Goal: Task Accomplishment & Management: Manage account settings

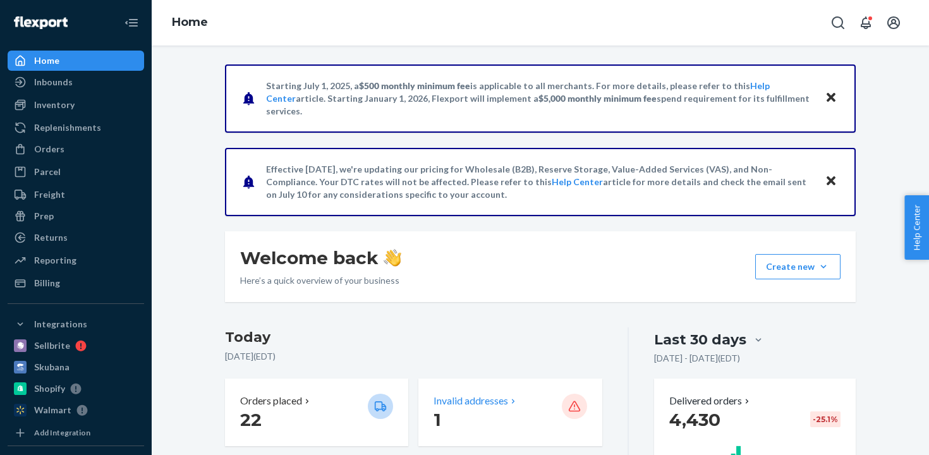
click at [486, 414] on p "1" at bounding box center [491, 419] width 117 height 23
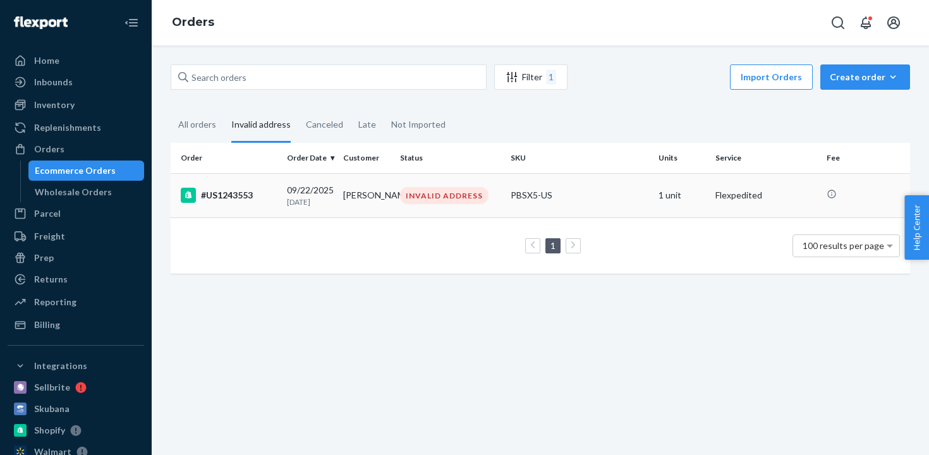
click at [458, 203] on div "INVALID ADDRESS" at bounding box center [444, 195] width 88 height 17
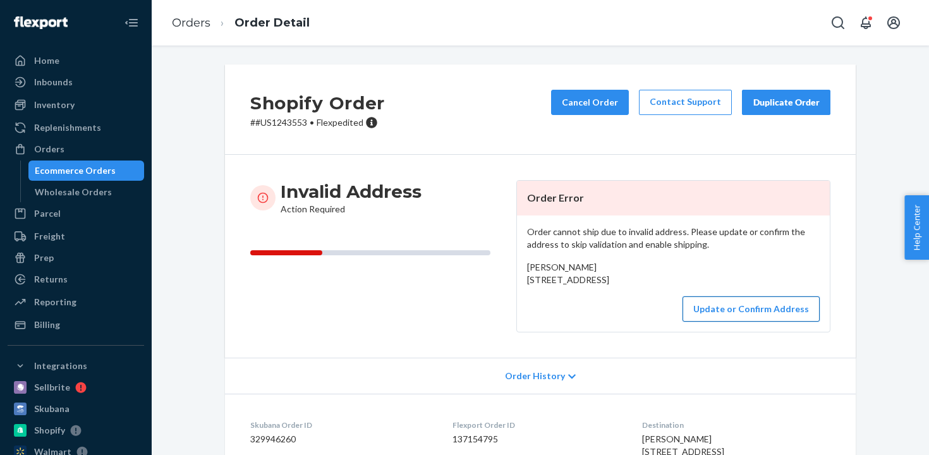
click at [802, 322] on button "Update or Confirm Address" at bounding box center [750, 308] width 137 height 25
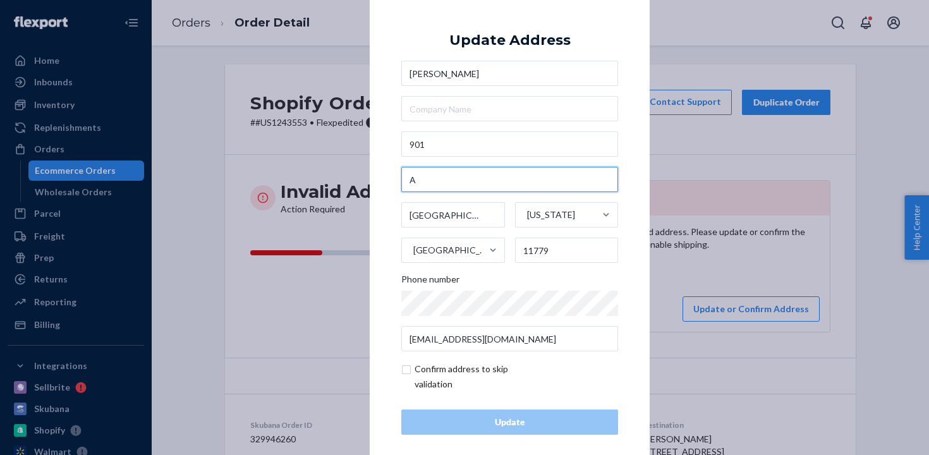
click at [428, 178] on input "A" at bounding box center [509, 179] width 217 height 25
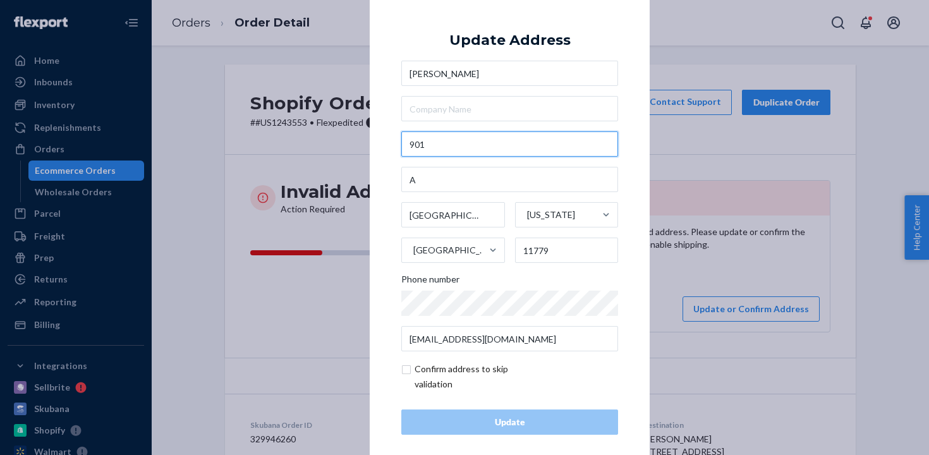
click at [447, 143] on input "901" at bounding box center [509, 143] width 217 height 25
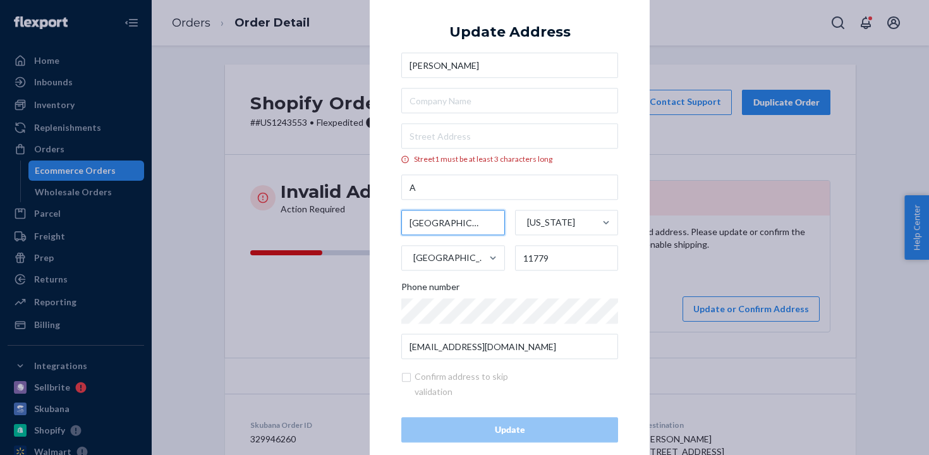
click at [452, 234] on input "Lake Ronkonkoma" at bounding box center [453, 222] width 104 height 25
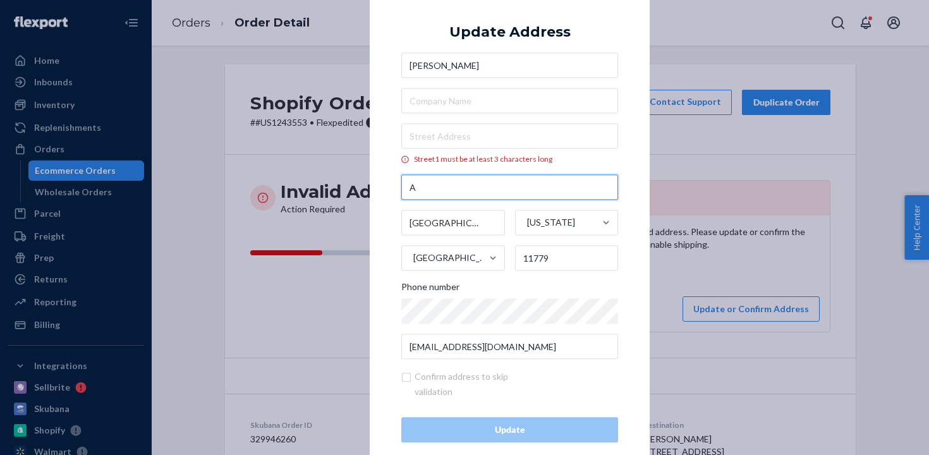
click at [434, 189] on input "A" at bounding box center [509, 187] width 217 height 25
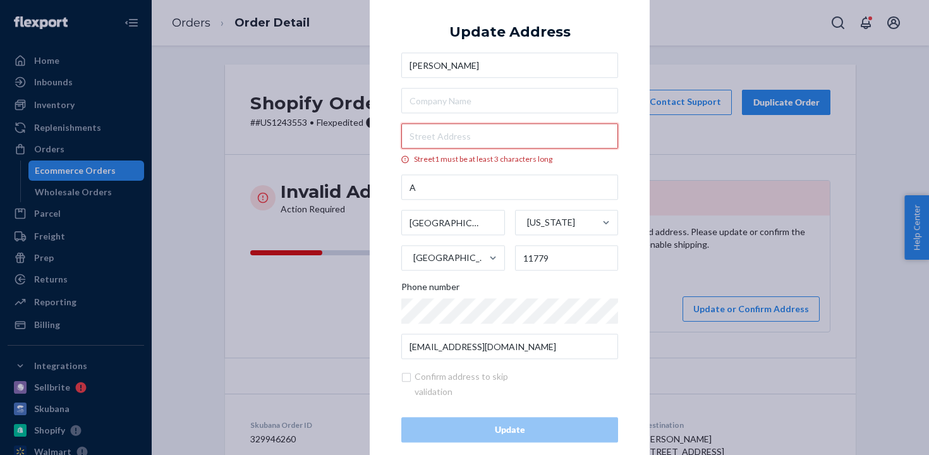
click at [478, 141] on input "Street1 must be at least 3 characters long" at bounding box center [509, 136] width 217 height 25
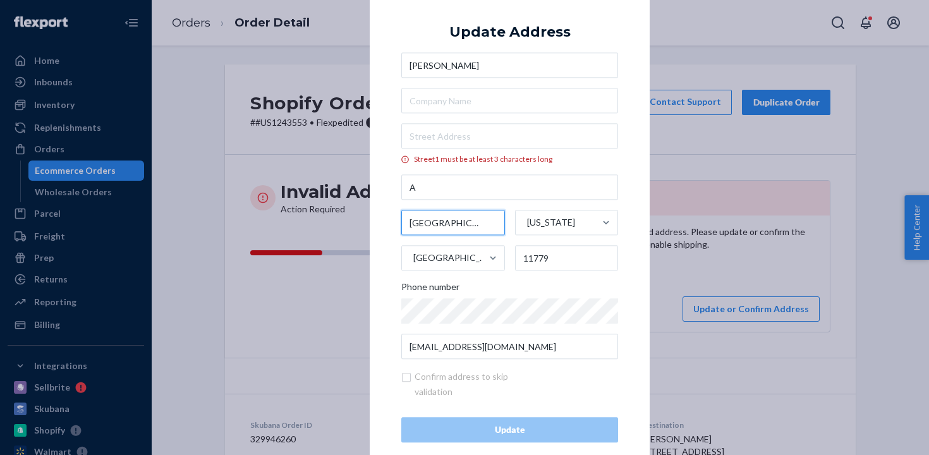
click at [462, 223] on input "Lake Ronkonkoma" at bounding box center [453, 222] width 104 height 25
click at [0, 454] on com-1password-button at bounding box center [0, 455] width 0 height 0
click at [431, 219] on input "Lake Ronkonkoma" at bounding box center [453, 222] width 104 height 25
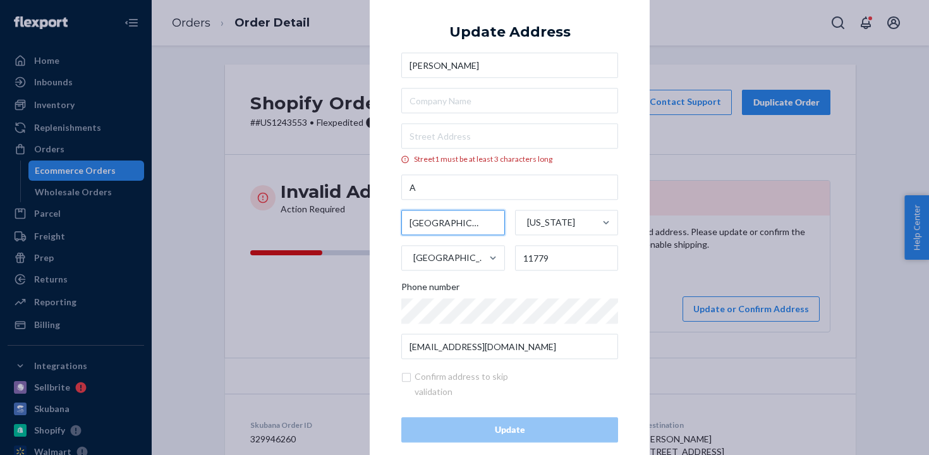
click at [431, 219] on input "Lake Ronkonkoma" at bounding box center [453, 222] width 104 height 25
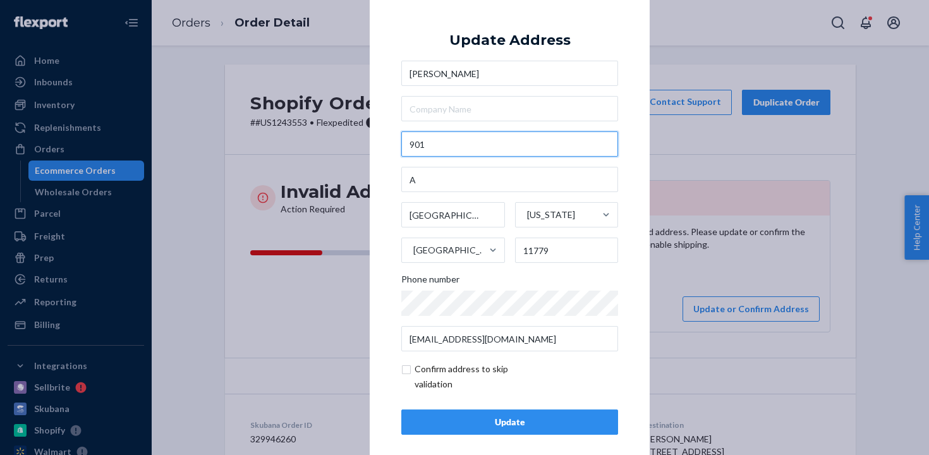
click at [483, 143] on input "901" at bounding box center [509, 143] width 217 height 25
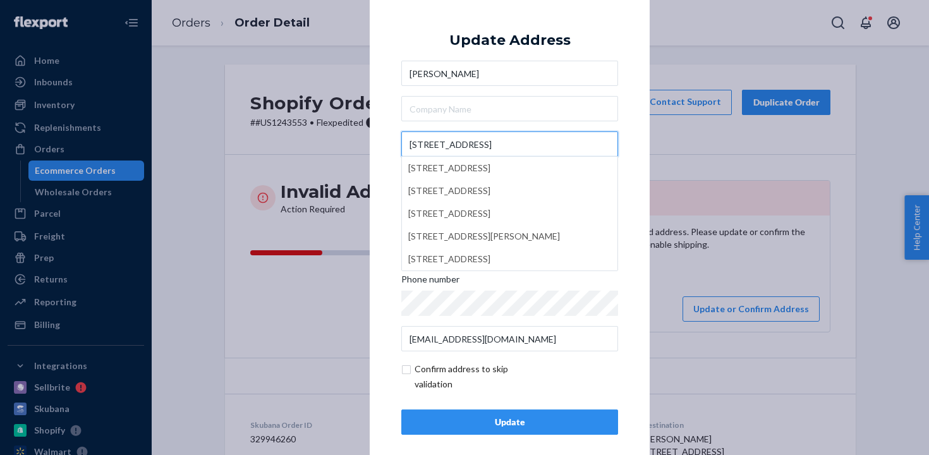
type input "901 lake place"
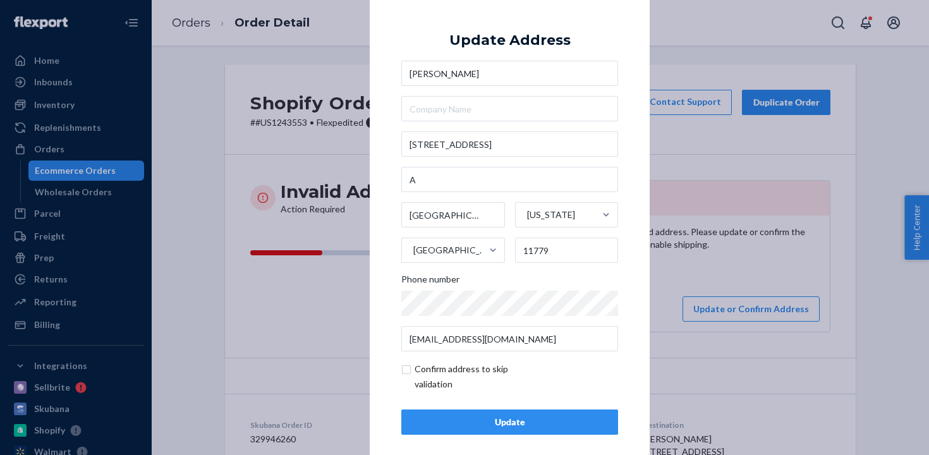
click at [531, 430] on button "Update" at bounding box center [509, 421] width 217 height 25
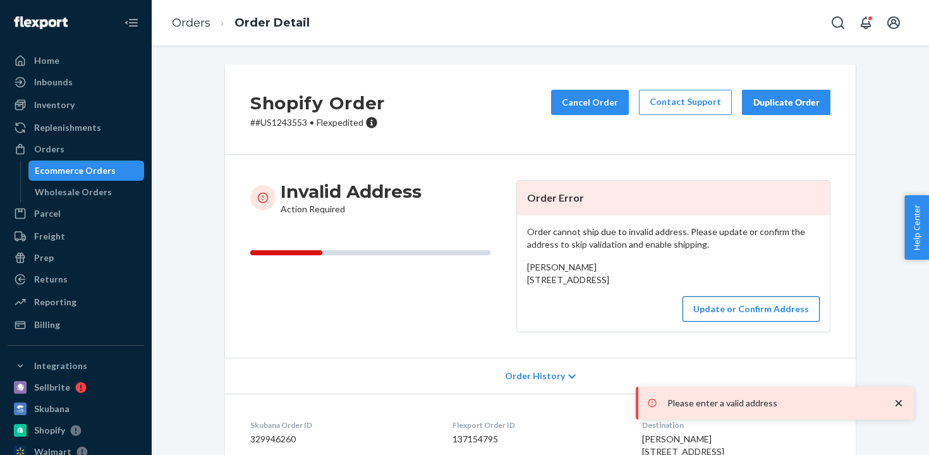
click at [738, 322] on button "Update or Confirm Address" at bounding box center [750, 308] width 137 height 25
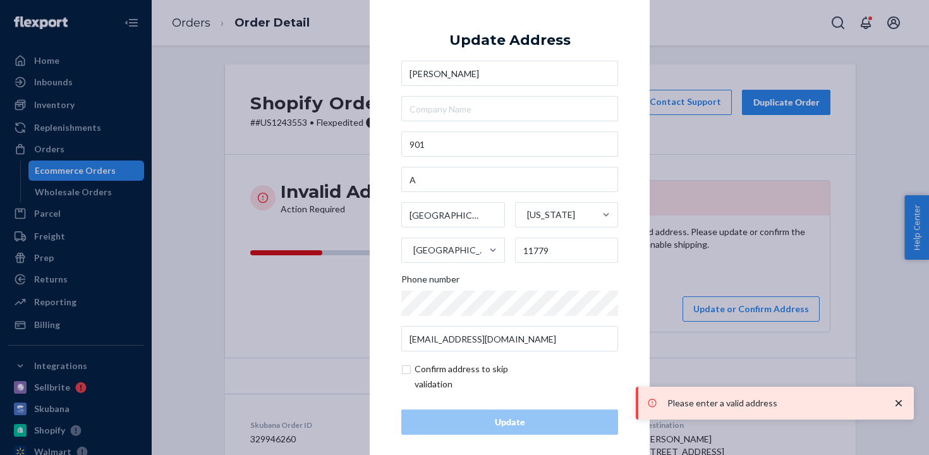
click at [500, 164] on div "Sandra Alfieri 901 A Lake Ronkonkoma New York United States 11779 Phone number …" at bounding box center [509, 206] width 217 height 291
click at [522, 140] on input "901" at bounding box center [509, 143] width 217 height 25
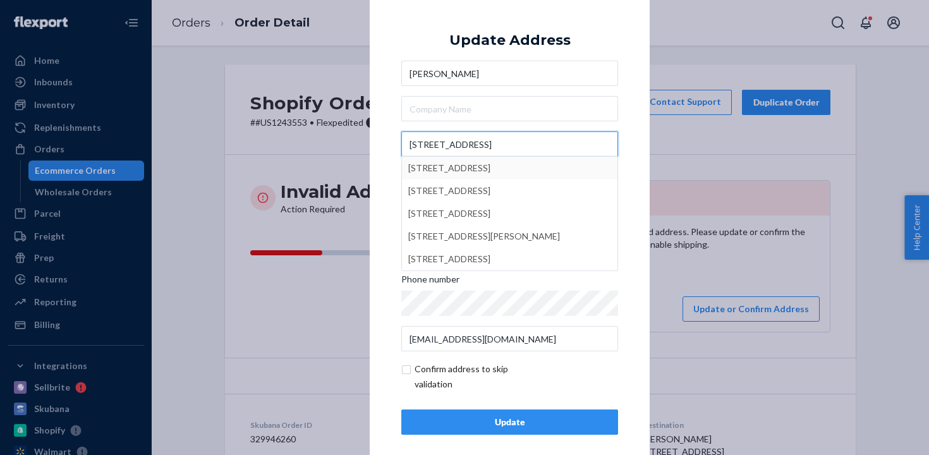
type input "901 Lake Place"
click at [637, 180] on div "× Update Address Sandra Alfieri 901 Lake Place 901 West Lake Avenue, Rahway, NJ…" at bounding box center [510, 228] width 280 height 478
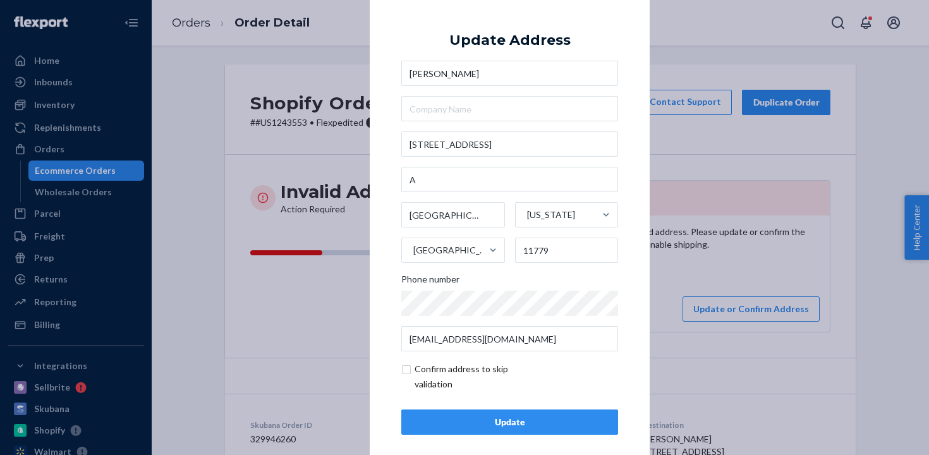
click at [469, 374] on input "checkbox" at bounding box center [474, 376] width 147 height 30
checkbox input "true"
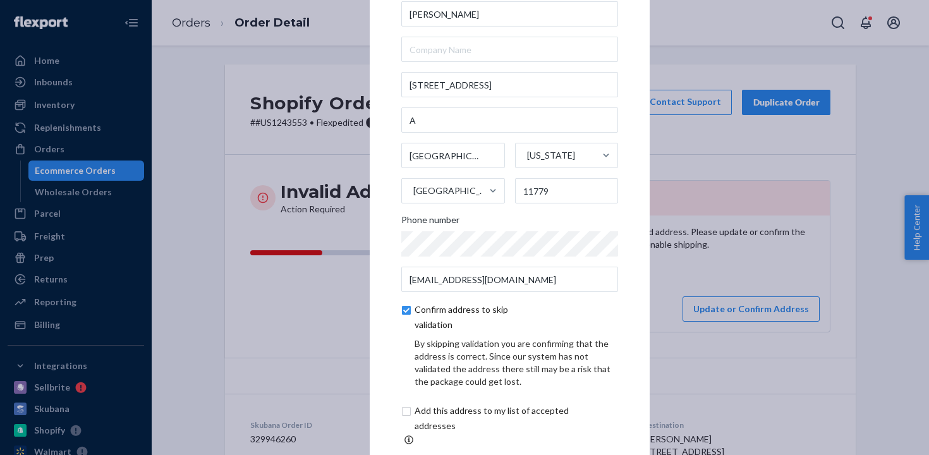
click at [433, 412] on input "checkbox" at bounding box center [506, 418] width 210 height 30
checkbox input "true"
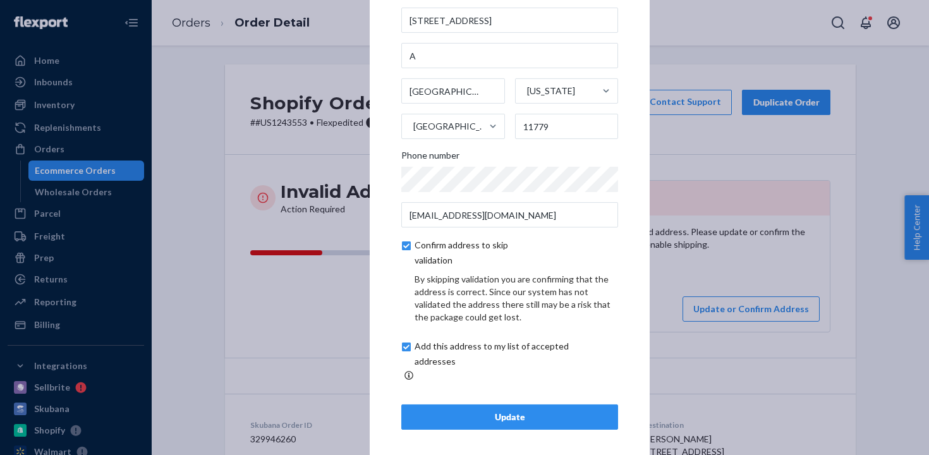
click at [473, 411] on div "Update" at bounding box center [509, 417] width 195 height 13
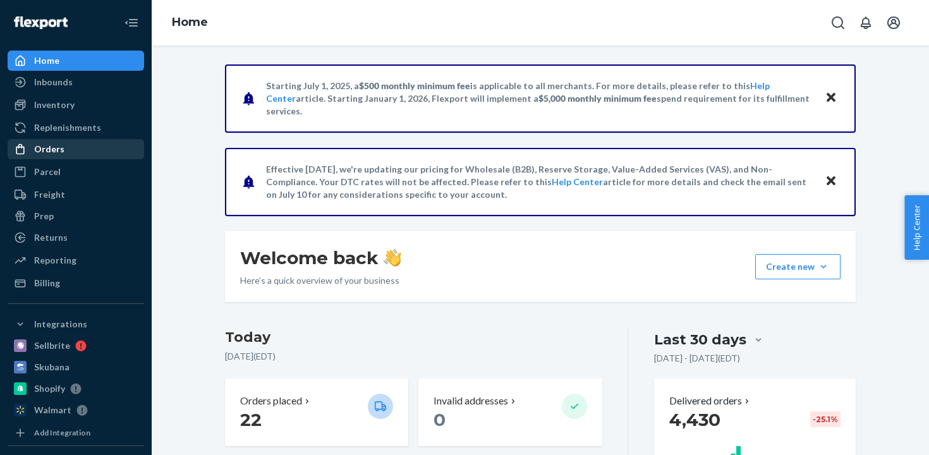
click at [65, 154] on div "Orders" at bounding box center [76, 149] width 134 height 18
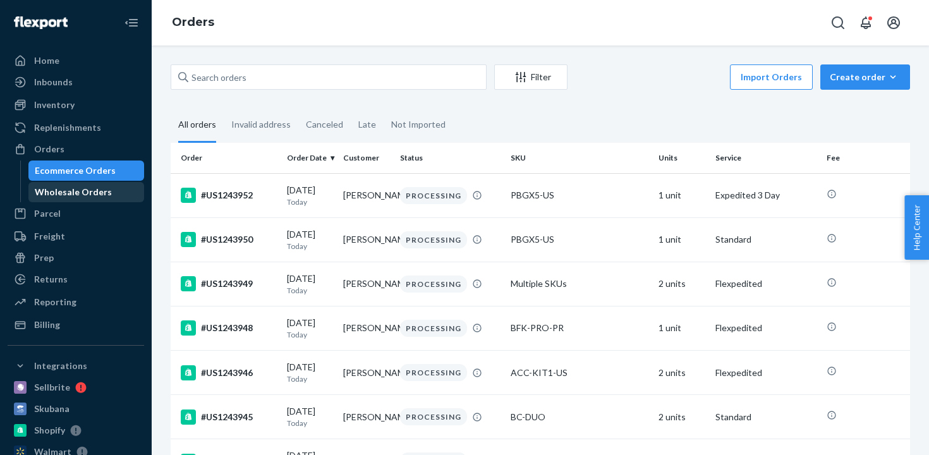
click at [81, 191] on div "Wholesale Orders" at bounding box center [73, 192] width 77 height 13
